Goal: Information Seeking & Learning: Check status

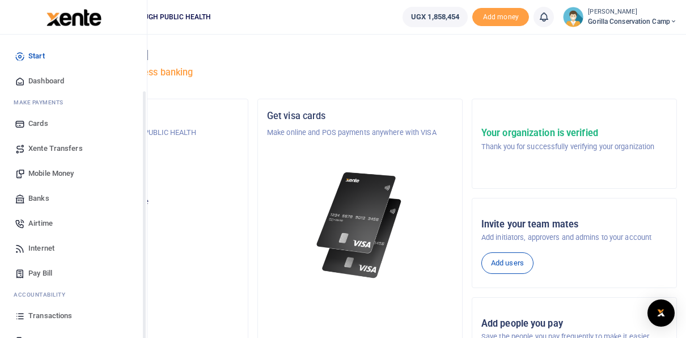
scroll to position [66, 0]
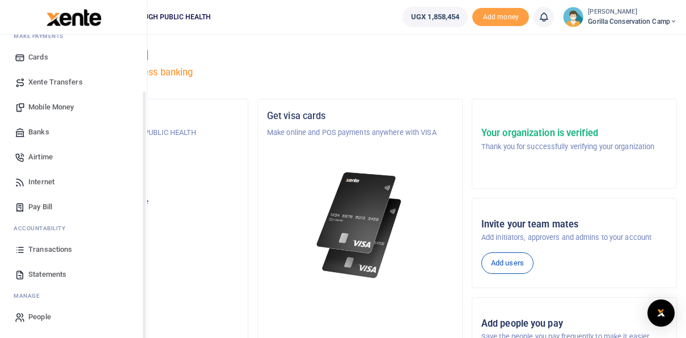
click at [143, 325] on div "Start Dashboard M ake Payments Cards Xente Transfers Mobile Money Banks Airtime…" at bounding box center [73, 153] width 147 height 370
click at [143, 325] on div "Start Dashboard M ake Payments Cards Xente Transfers Mobile Money Banks Airtime…" at bounding box center [73, 204] width 147 height 338
click at [48, 275] on span "Statements" at bounding box center [47, 274] width 38 height 11
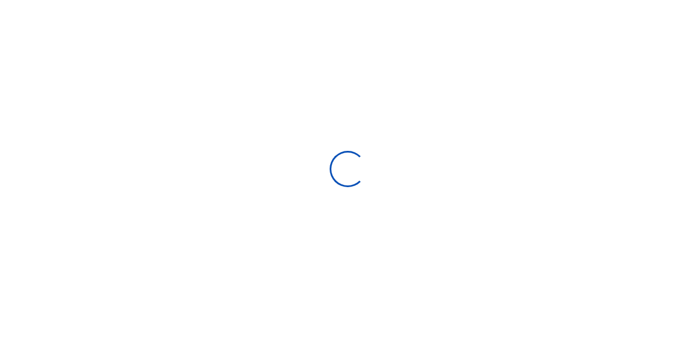
type input "[DATE] - [DATE]"
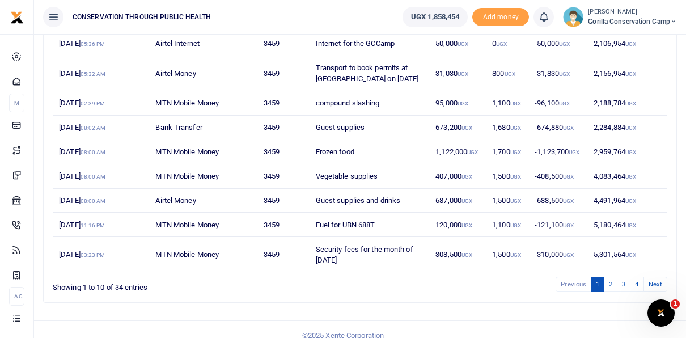
scroll to position [202, 0]
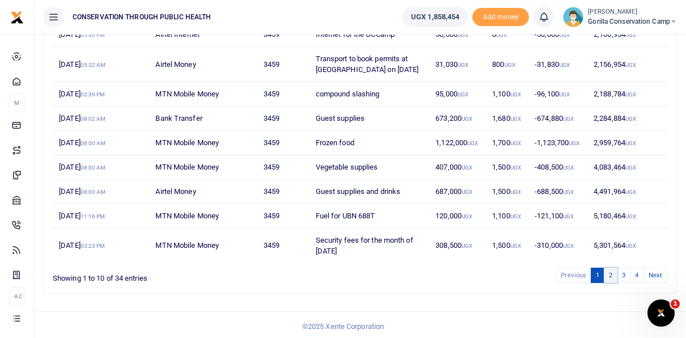
click at [612, 272] on link "2" at bounding box center [611, 275] width 14 height 15
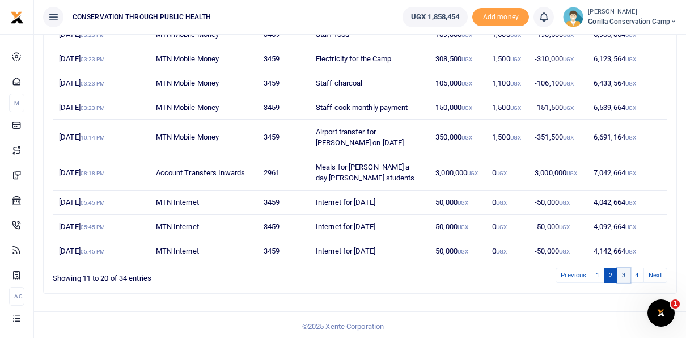
click at [625, 270] on link "3" at bounding box center [624, 275] width 14 height 15
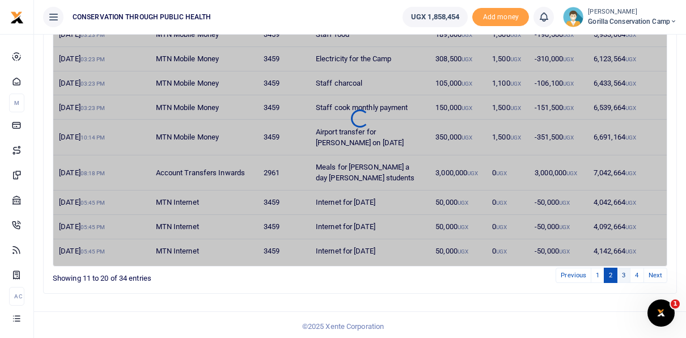
scroll to position [191, 0]
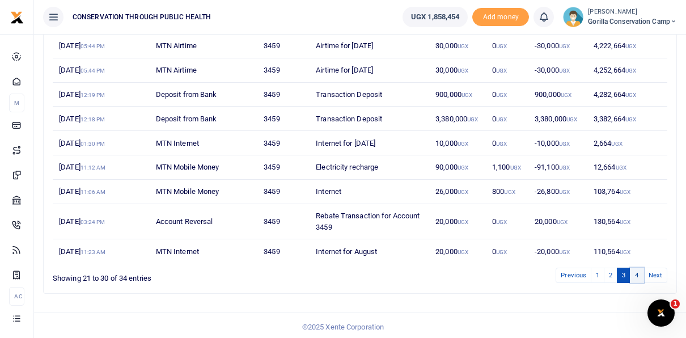
click at [636, 270] on link "4" at bounding box center [637, 275] width 14 height 15
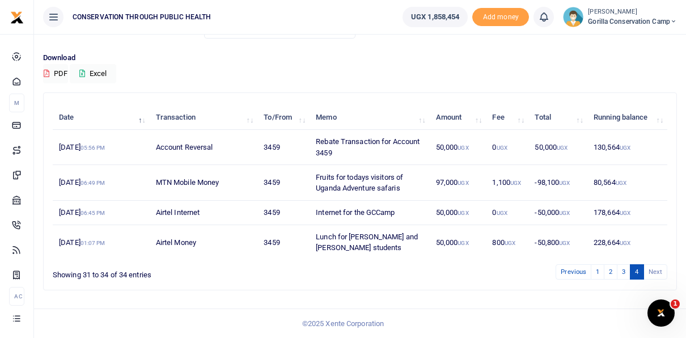
scroll to position [69, 0]
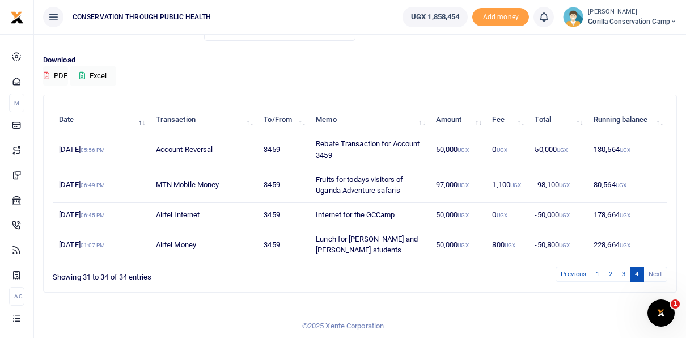
click at [656, 270] on li "Next" at bounding box center [655, 274] width 23 height 15
click at [649, 267] on li "Next" at bounding box center [655, 274] width 23 height 15
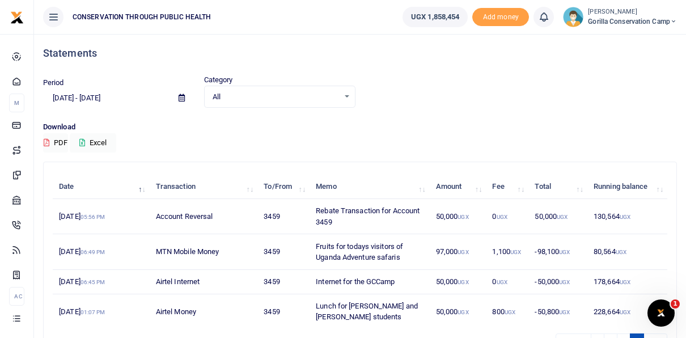
scroll to position [0, 0]
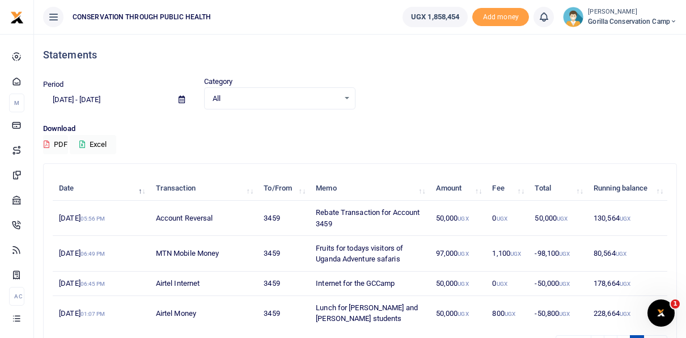
click at [346, 97] on div "All Select an option..." at bounding box center [280, 98] width 151 height 12
type input "April"
click at [391, 115] on div "Period [DATE] - [DATE] Category All Select an option... April No results. All C…" at bounding box center [360, 99] width 643 height 47
click at [348, 94] on div "All Select an option..." at bounding box center [280, 98] width 151 height 12
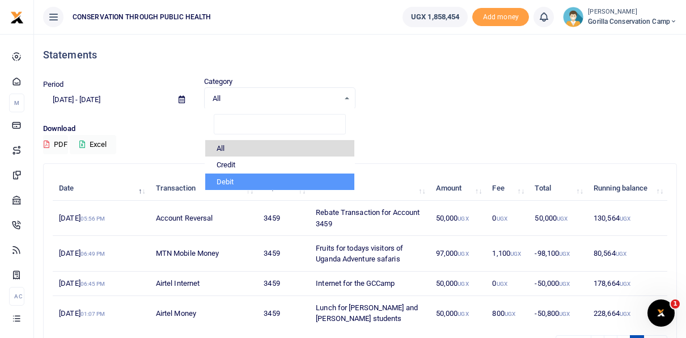
click at [306, 179] on li "Debit" at bounding box center [280, 182] width 150 height 17
select select "debit"
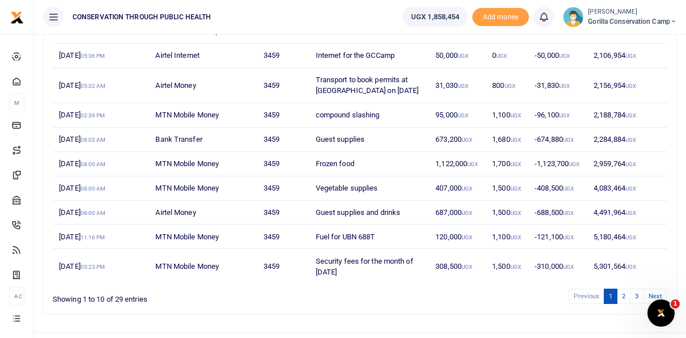
scroll to position [202, 0]
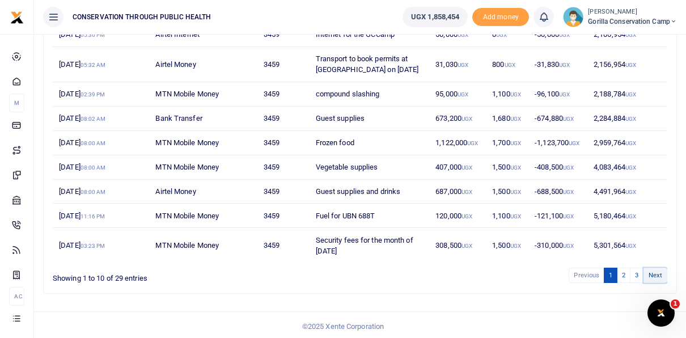
click at [654, 273] on link "Next" at bounding box center [656, 275] width 24 height 15
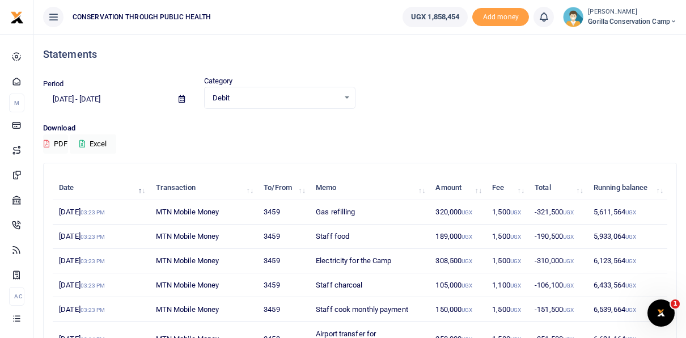
scroll to position [0, 0]
click at [102, 99] on input "[DATE] - [DATE]" at bounding box center [106, 99] width 126 height 19
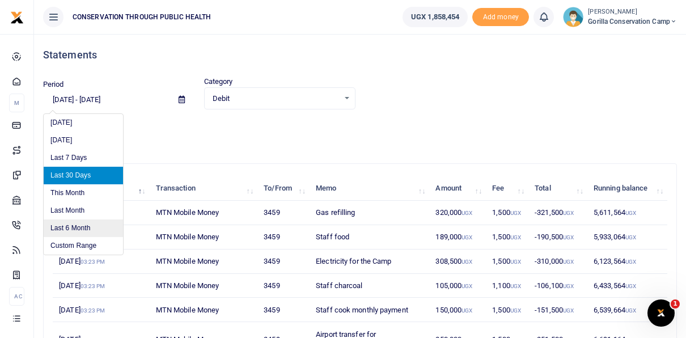
click at [85, 220] on li "Last 6 Month" at bounding box center [83, 228] width 79 height 18
type input "[DATE] - [DATE]"
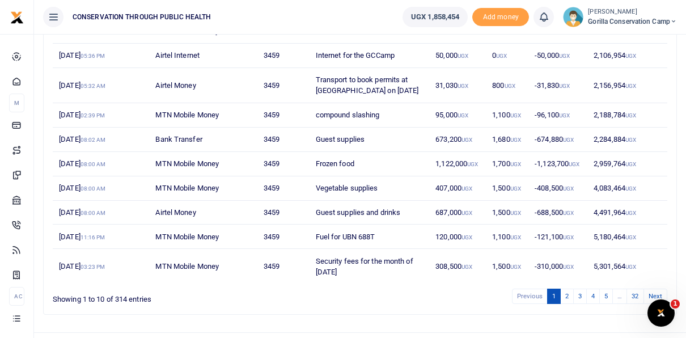
scroll to position [202, 0]
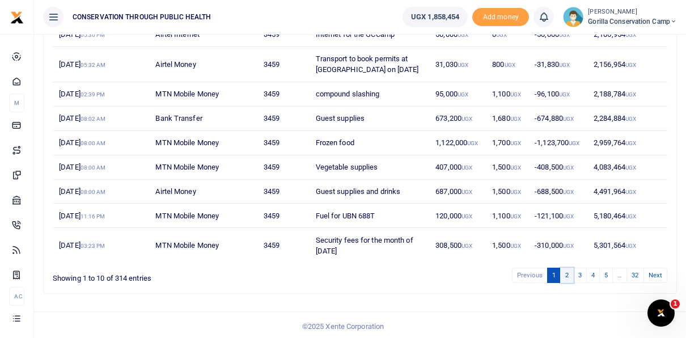
click at [565, 268] on link "2" at bounding box center [567, 275] width 14 height 15
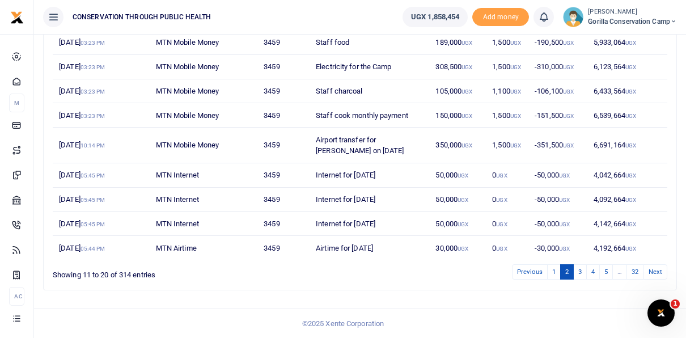
scroll to position [191, 0]
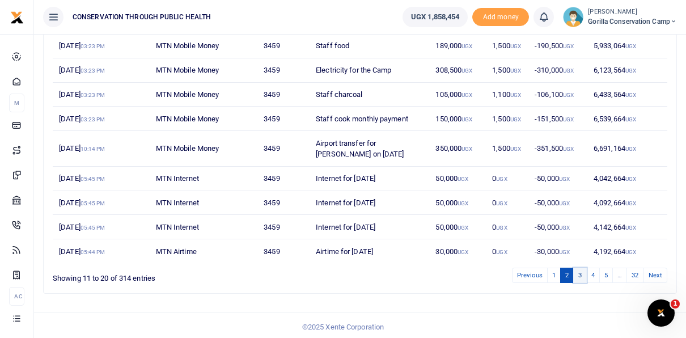
click at [583, 272] on link "3" at bounding box center [580, 275] width 14 height 15
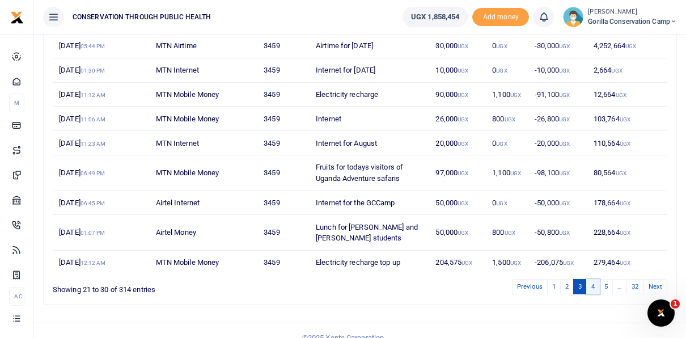
click at [597, 285] on link "4" at bounding box center [593, 286] width 14 height 15
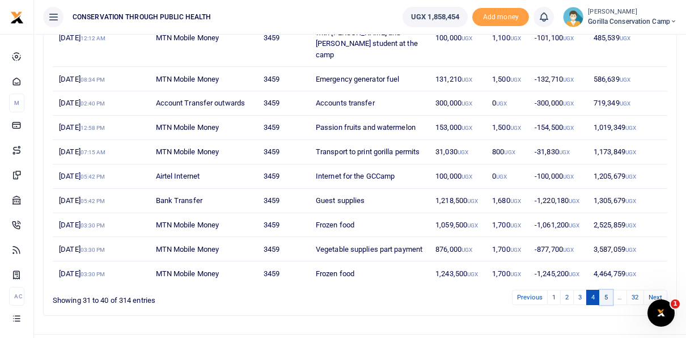
click at [611, 305] on link "5" at bounding box center [606, 297] width 14 height 15
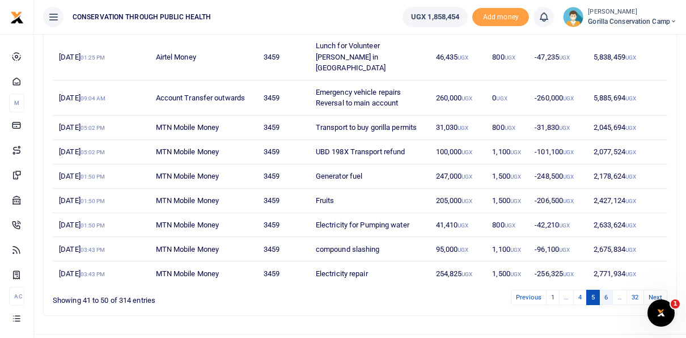
click at [607, 290] on link "6" at bounding box center [606, 297] width 14 height 15
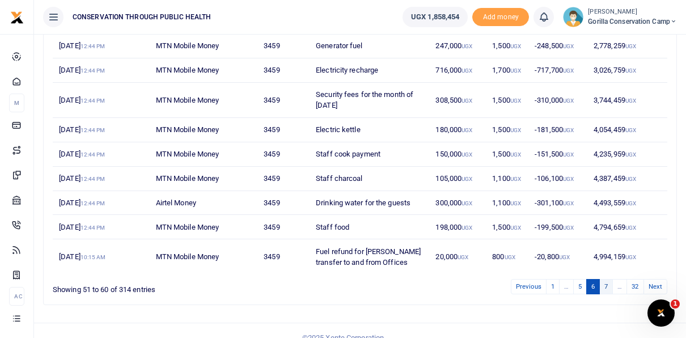
click at [610, 282] on link "7" at bounding box center [606, 286] width 14 height 15
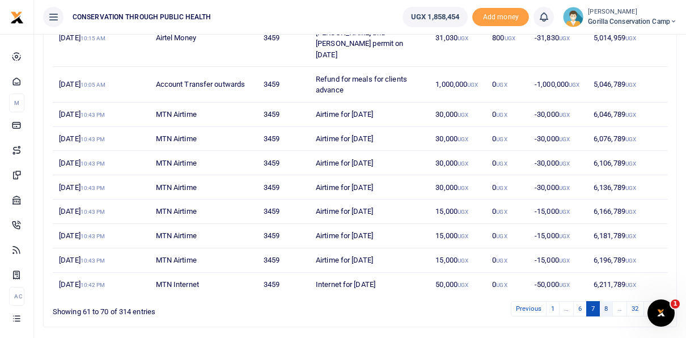
click at [606, 301] on link "8" at bounding box center [606, 308] width 14 height 15
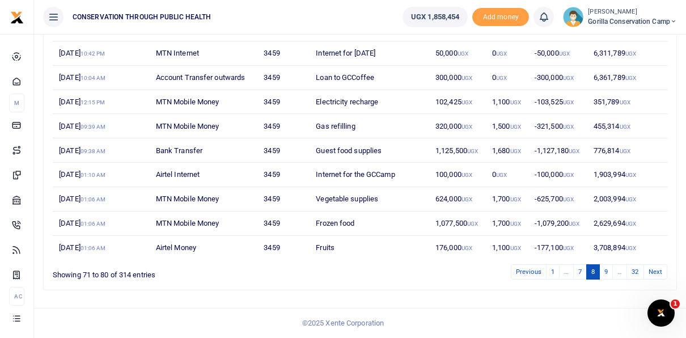
scroll to position [180, 0]
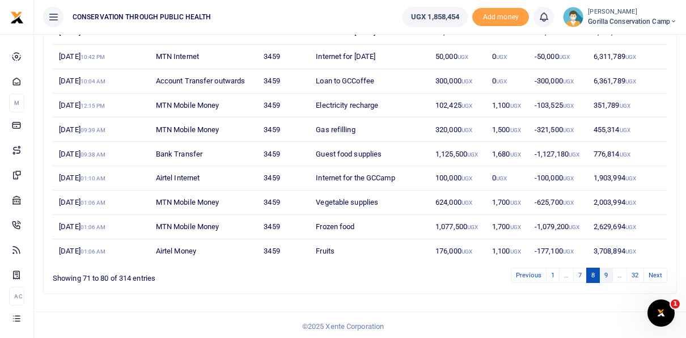
click at [610, 272] on link "9" at bounding box center [606, 275] width 14 height 15
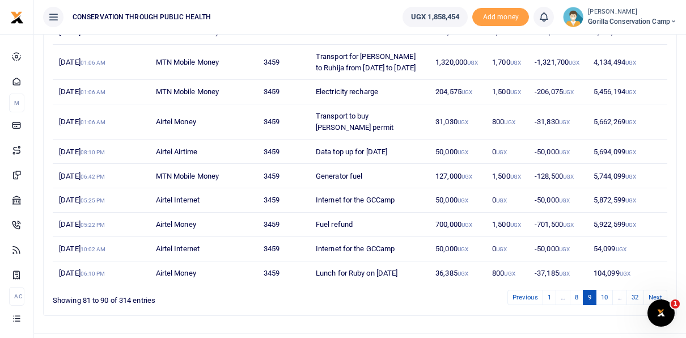
click at [610, 272] on td "104,099 UGX" at bounding box center [627, 273] width 80 height 24
click at [607, 303] on link "10" at bounding box center [604, 297] width 17 height 15
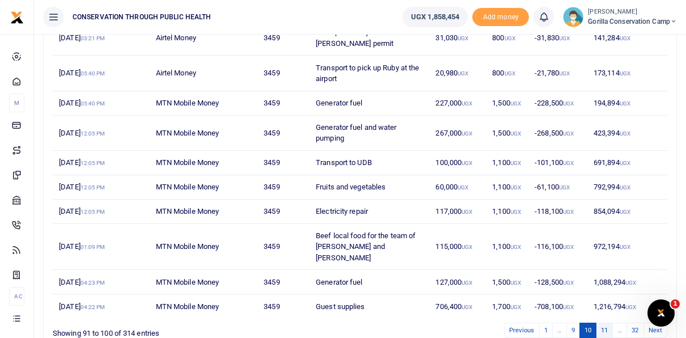
click at [606, 323] on link "11" at bounding box center [604, 330] width 17 height 15
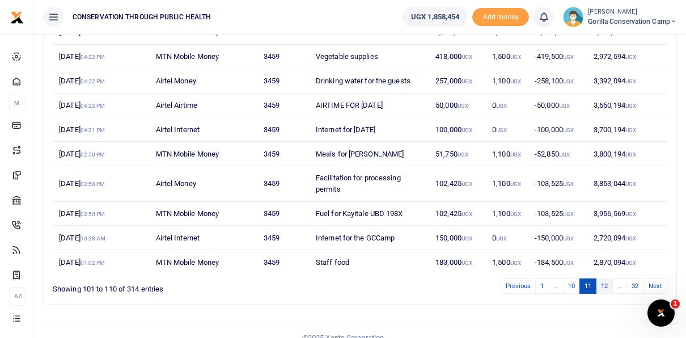
click at [606, 285] on link "12" at bounding box center [604, 285] width 17 height 15
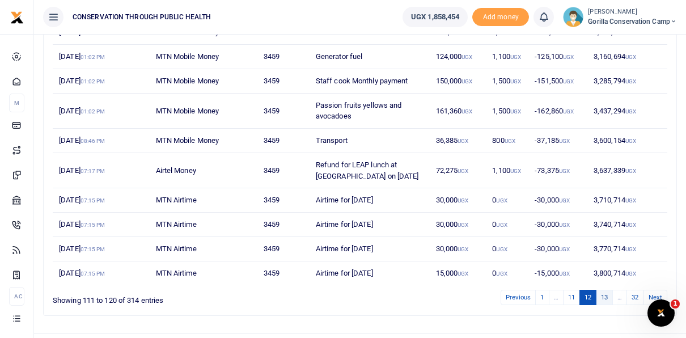
click at [602, 305] on link "13" at bounding box center [604, 297] width 17 height 15
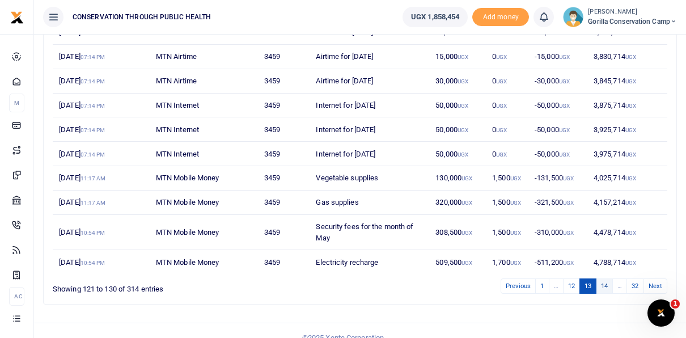
click at [609, 286] on link "14" at bounding box center [604, 285] width 17 height 15
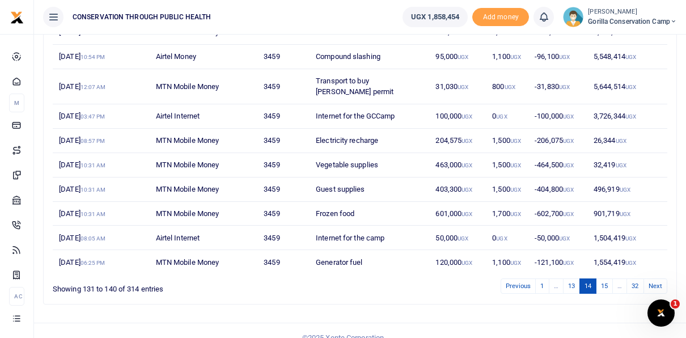
click at [609, 286] on link "15" at bounding box center [604, 285] width 17 height 15
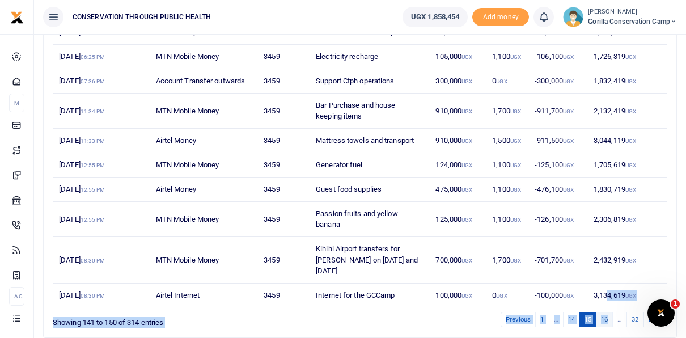
drag, startPoint x: 609, startPoint y: 286, endPoint x: 608, endPoint y: 304, distance: 18.7
click at [608, 304] on div "Date Transaction To/From Memo Amount Fee Total Running balance [DATE] 06:25 PM …" at bounding box center [360, 161] width 615 height 336
click at [608, 312] on link "16" at bounding box center [604, 319] width 17 height 15
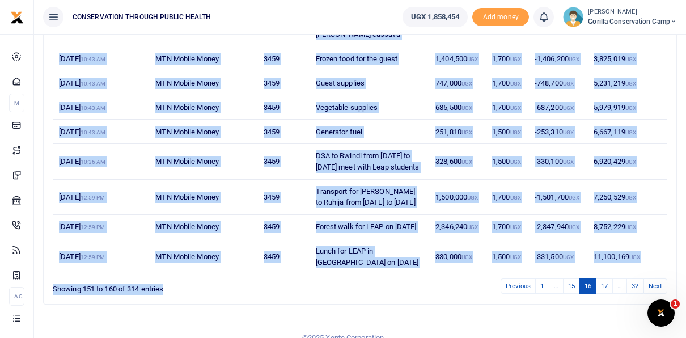
scroll to position [231, 0]
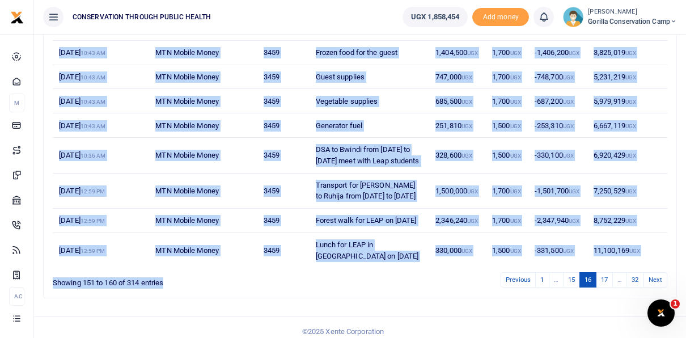
click at [379, 307] on div "Date Transaction To/From Memo Amount Fee Total Running balance [DATE] 05:54 PM …" at bounding box center [360, 120] width 643 height 375
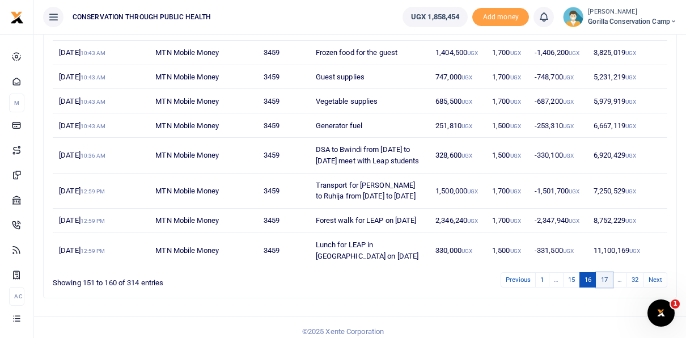
click at [606, 286] on link "17" at bounding box center [604, 279] width 17 height 15
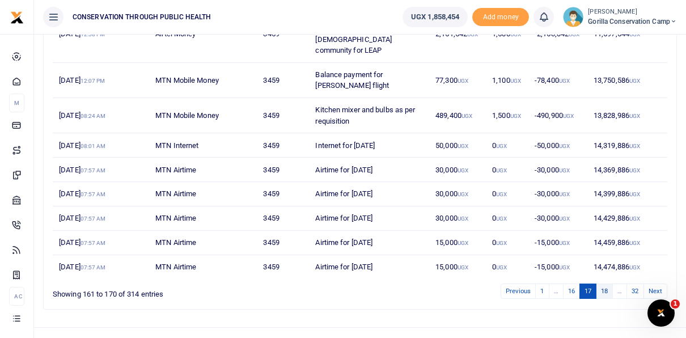
click at [606, 284] on link "18" at bounding box center [604, 291] width 17 height 15
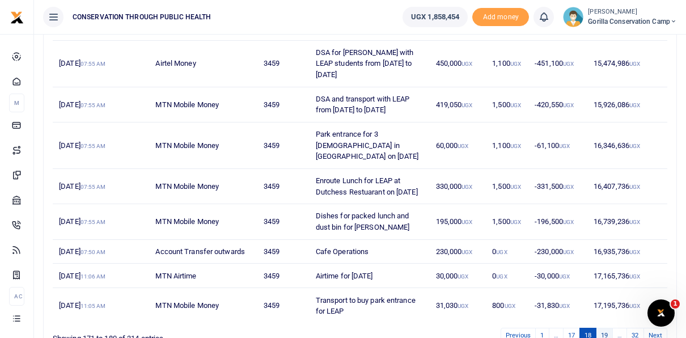
click at [607, 328] on link "19" at bounding box center [604, 335] width 17 height 15
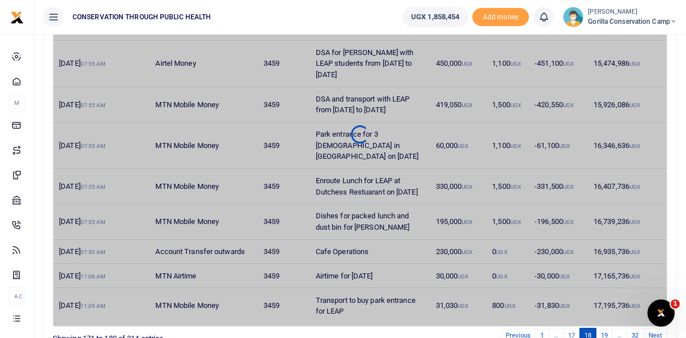
scroll to position [213, 0]
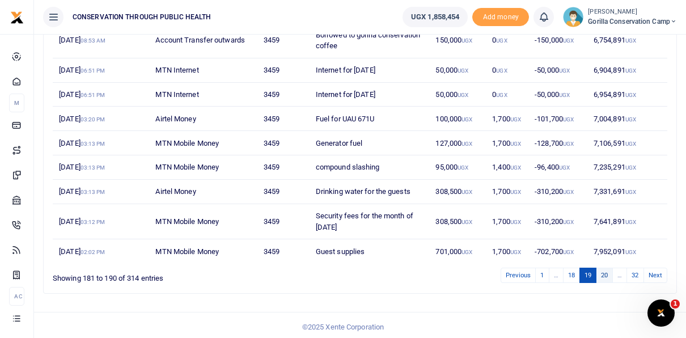
click at [607, 270] on link "20" at bounding box center [604, 275] width 17 height 15
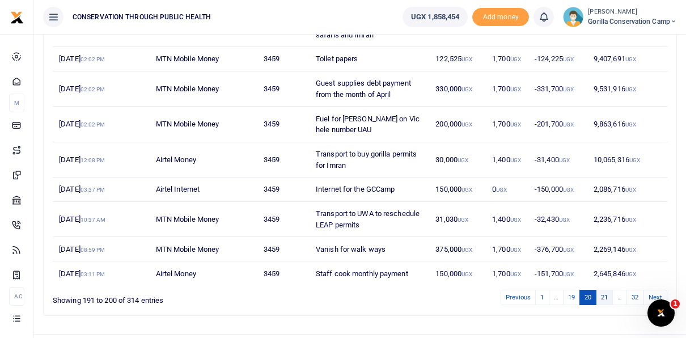
click at [603, 290] on link "21" at bounding box center [604, 297] width 17 height 15
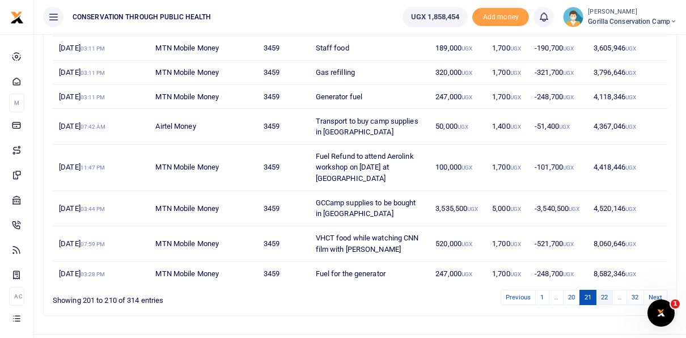
click at [603, 296] on link "22" at bounding box center [604, 297] width 17 height 15
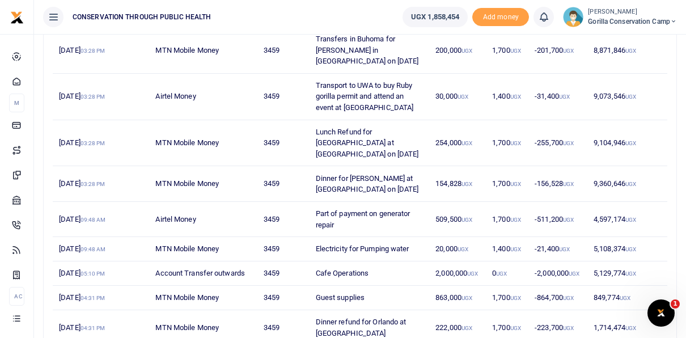
scroll to position [219, 0]
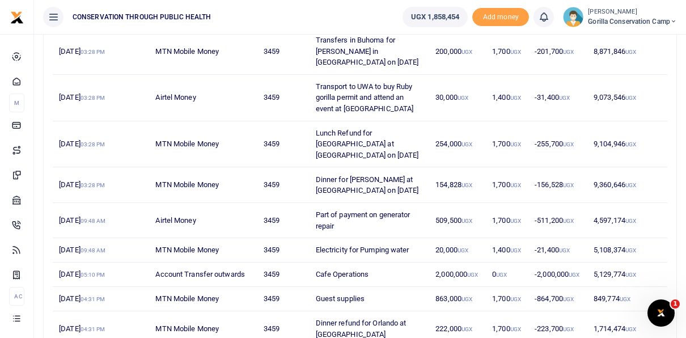
click at [282, 167] on td "3459" at bounding box center [283, 184] width 52 height 35
click at [297, 167] on td "3459" at bounding box center [283, 184] width 52 height 35
click at [98, 176] on td "[DATE] 03:28 PM" at bounding box center [101, 184] width 96 height 35
drag, startPoint x: 98, startPoint y: 176, endPoint x: 124, endPoint y: 181, distance: 25.9
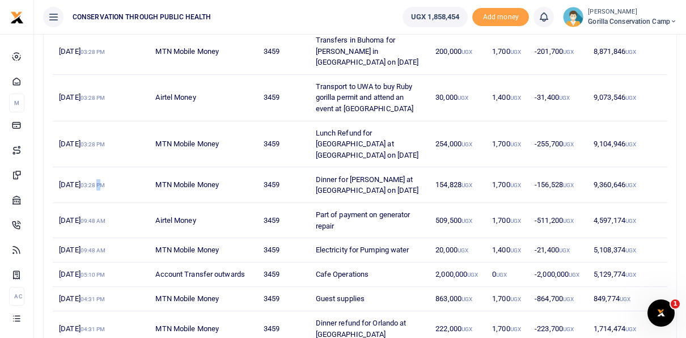
click at [124, 181] on td "[DATE] 03:28 PM" at bounding box center [101, 184] width 96 height 35
drag, startPoint x: 124, startPoint y: 181, endPoint x: 177, endPoint y: 180, distance: 53.3
click at [177, 180] on td "MTN Mobile Money" at bounding box center [203, 184] width 108 height 35
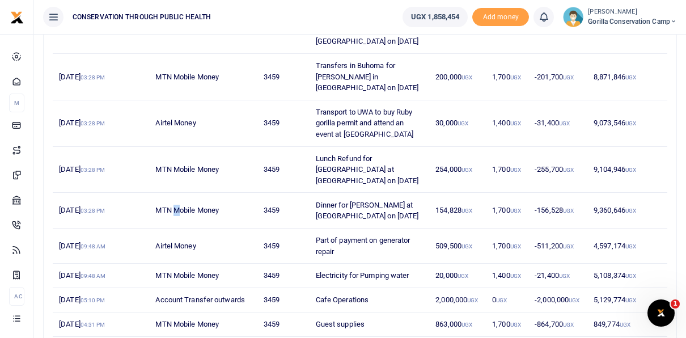
scroll to position [177, 0]
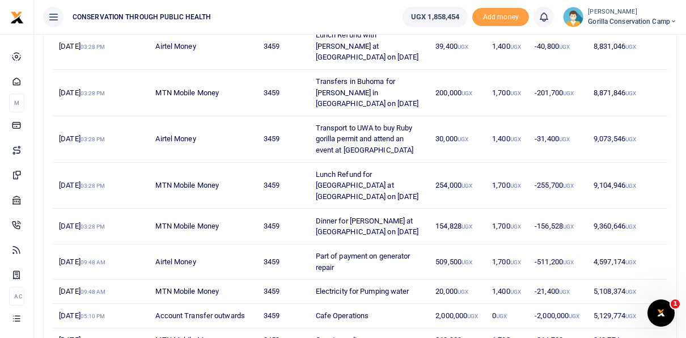
click at [312, 209] on td "Dinner for [PERSON_NAME] at [GEOGRAPHIC_DATA] on [DATE]" at bounding box center [369, 226] width 120 height 35
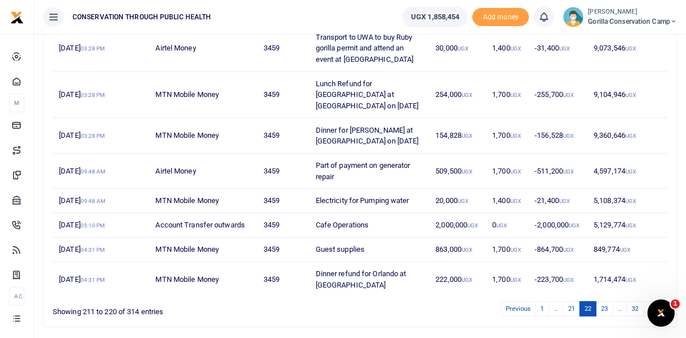
scroll to position [291, 0]
